Goal: Transaction & Acquisition: Purchase product/service

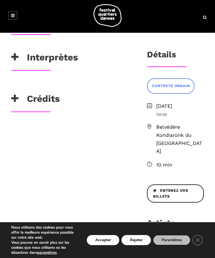
scroll to position [116, 0]
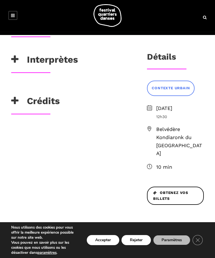
click at [183, 194] on span "Obtenez vos billets" at bounding box center [175, 196] width 45 height 12
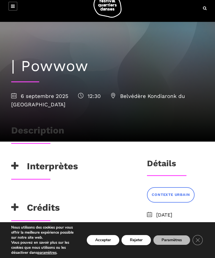
scroll to position [10, 0]
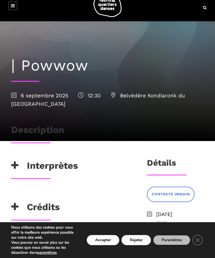
click at [19, 134] on h3 "Description" at bounding box center [37, 131] width 53 height 14
click at [11, 124] on h3 "Description" at bounding box center [37, 131] width 53 height 14
click at [3, 133] on div "| Powwow [DATE] 12:30 Belvédère Kondiaronk du [GEOGRAPHIC_DATA]" at bounding box center [107, 81] width 215 height 120
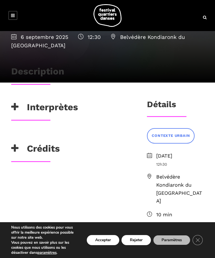
scroll to position [66, 0]
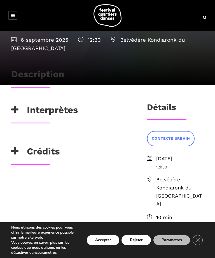
click at [10, 111] on div "Interprètes" at bounding box center [70, 113] width 129 height 18
click at [10, 103] on div at bounding box center [70, 100] width 129 height 8
click at [107, 245] on button "Accepter" at bounding box center [103, 240] width 32 height 10
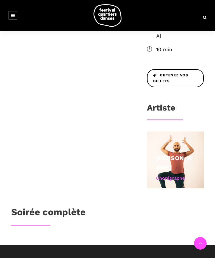
scroll to position [238, 0]
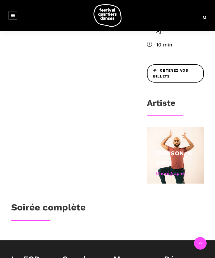
click at [31, 211] on h3 "Soirée complète" at bounding box center [48, 209] width 75 height 14
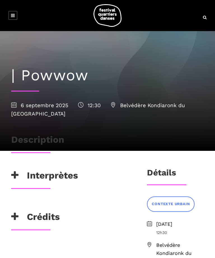
scroll to position [0, 0]
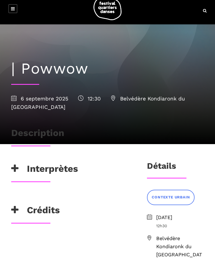
scroll to position [7, 0]
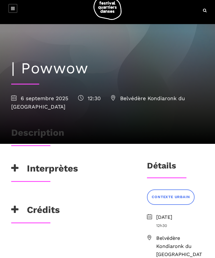
click at [11, 169] on icon at bounding box center [14, 168] width 7 height 9
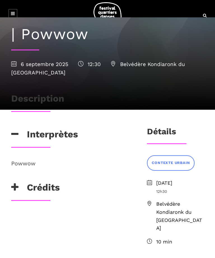
scroll to position [43, 0]
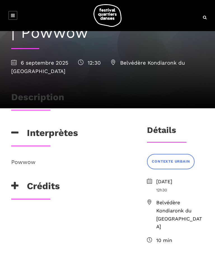
click at [17, 185] on icon at bounding box center [14, 186] width 7 height 9
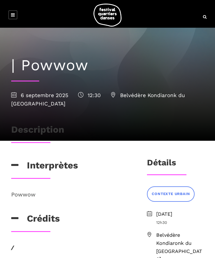
scroll to position [4, 0]
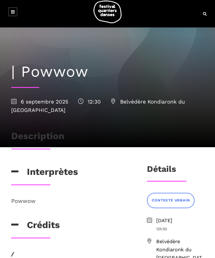
click at [14, 131] on h3 "Description" at bounding box center [37, 138] width 53 height 14
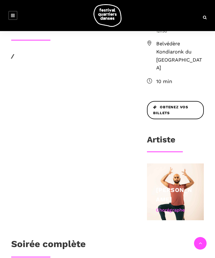
scroll to position [201, 0]
